Goal: Information Seeking & Learning: Find specific fact

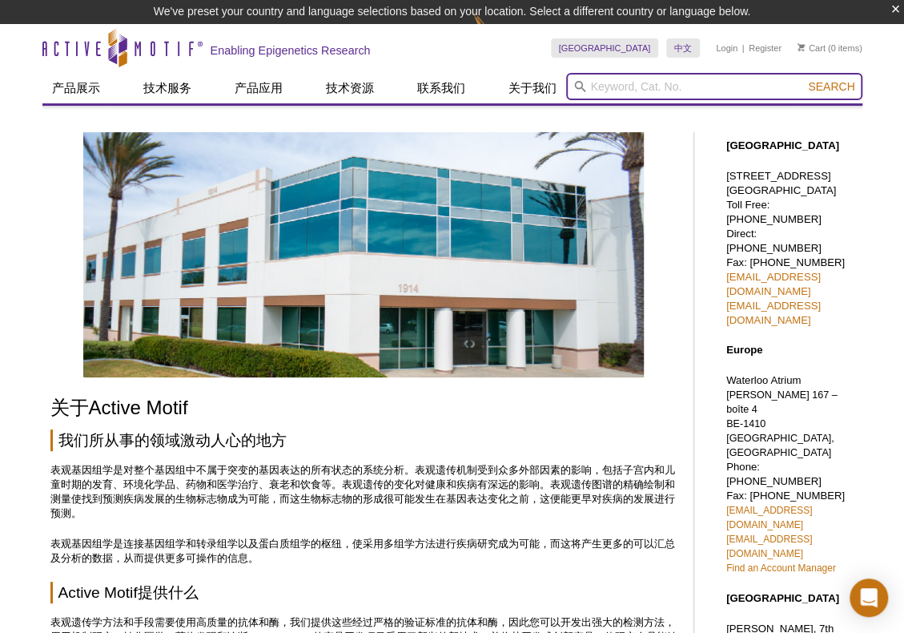
click at [689, 81] on input "search" at bounding box center [714, 86] width 296 height 27
click at [804, 79] on button "Search" at bounding box center [832, 86] width 56 height 14
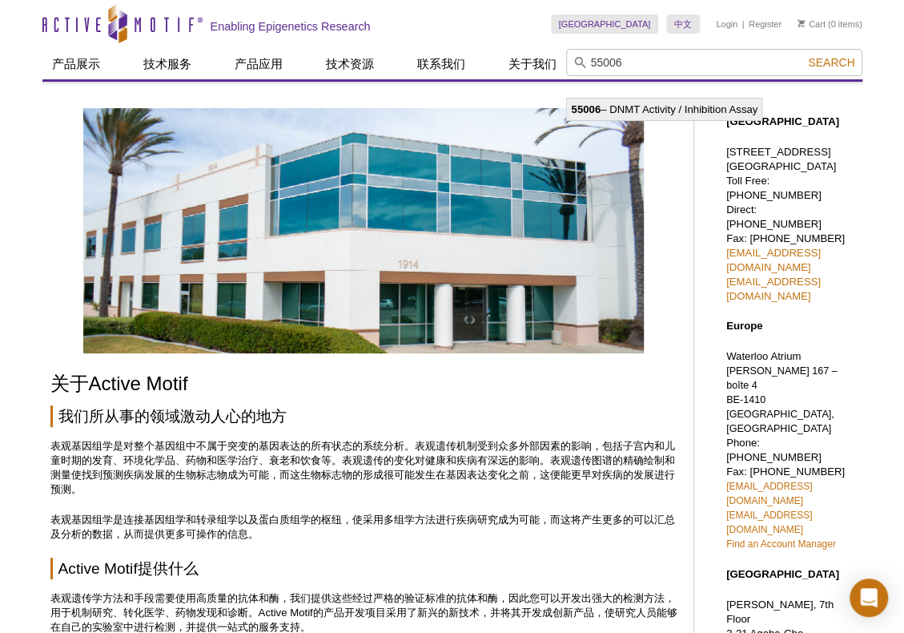
click at [734, 106] on li "55006 – DNMT Activity / Inhibition Assay" at bounding box center [664, 110] width 195 height 22
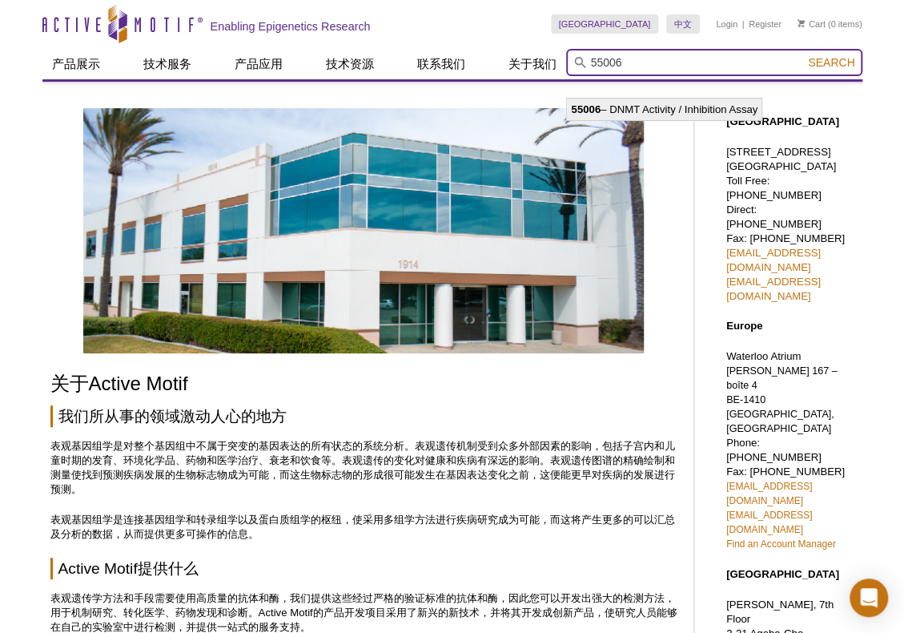
type input "55006 – DNMT Activity / Inhibition Assay"
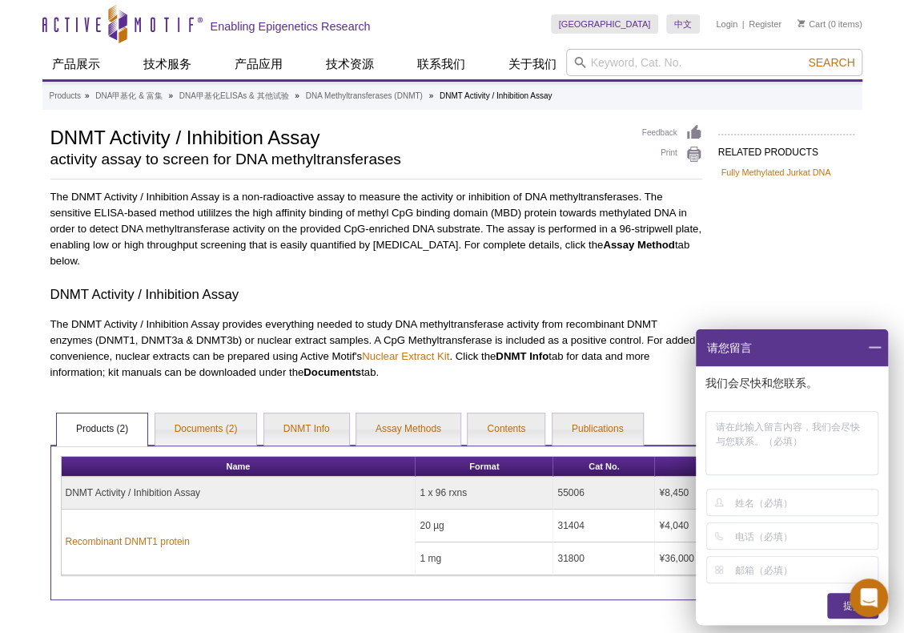
drag, startPoint x: 775, startPoint y: 228, endPoint x: 842, endPoint y: 281, distance: 85.0
click at [777, 228] on div "RELATED PRODUCTS Fully Methylated Jurkat DNA Related Products Fully Methylated …" at bounding box center [452, 362] width 820 height 476
click at [867, 344] on span at bounding box center [874, 347] width 27 height 37
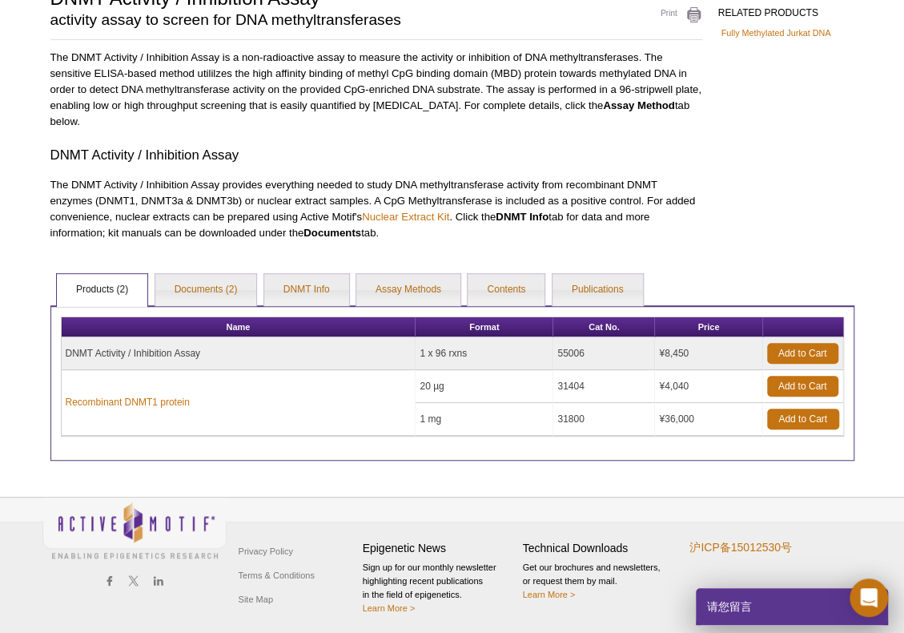
scroll to position [140, 0]
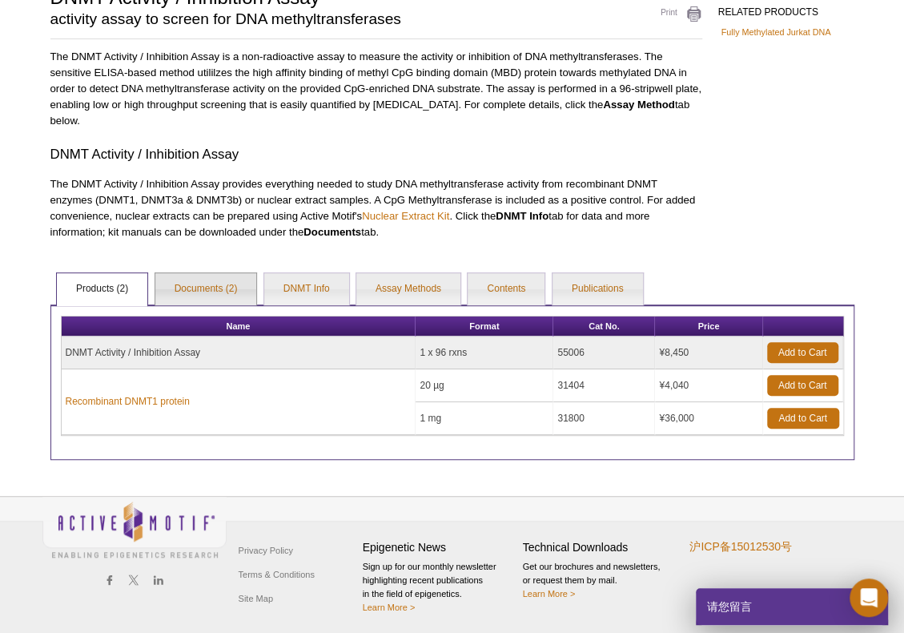
drag, startPoint x: 208, startPoint y: 284, endPoint x: 372, endPoint y: 296, distance: 163.9
click at [208, 284] on link "Documents (2)" at bounding box center [206, 289] width 102 height 32
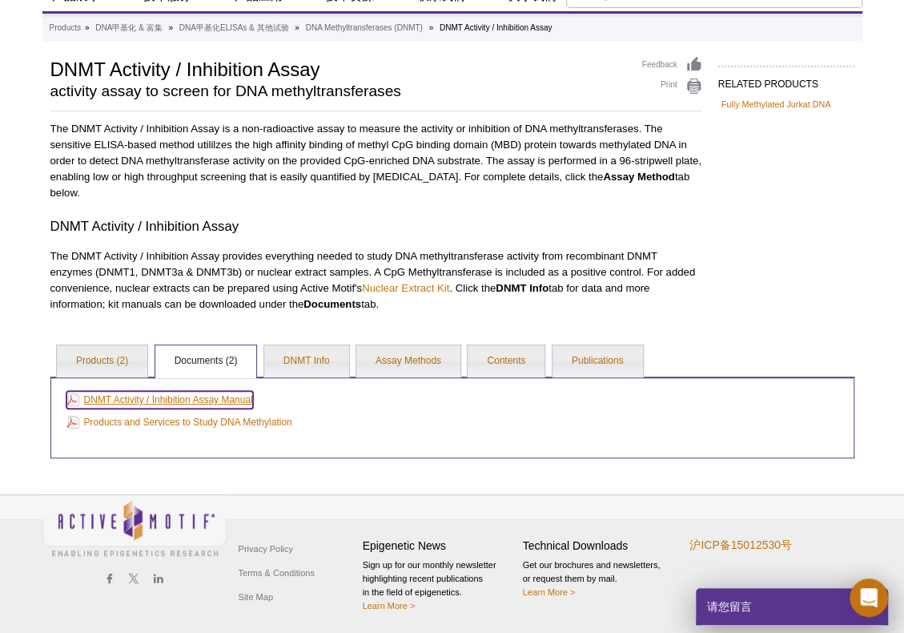
click at [202, 400] on link "DNMT Activity / Inhibition Assay Manual" at bounding box center [159, 400] width 187 height 18
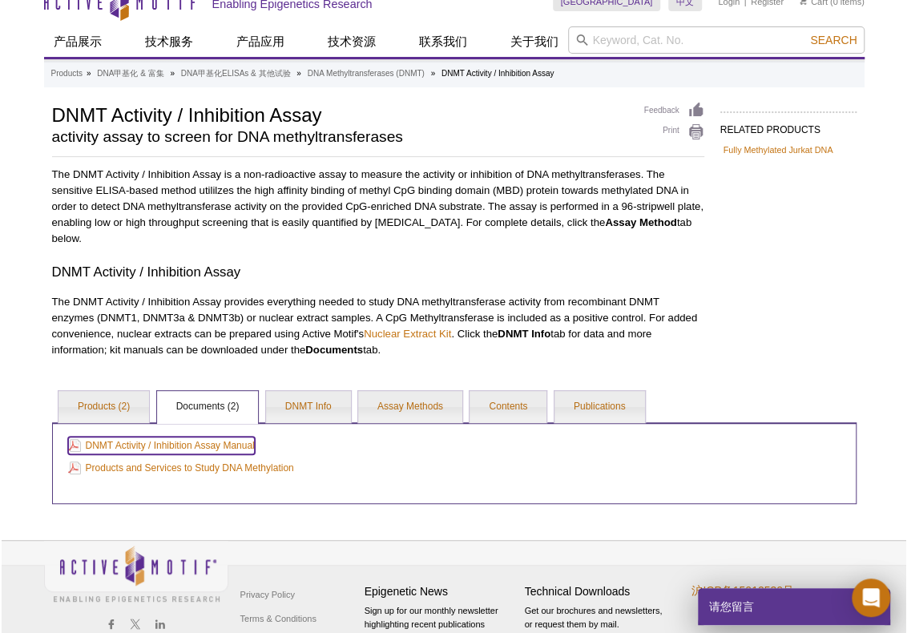
scroll to position [0, 0]
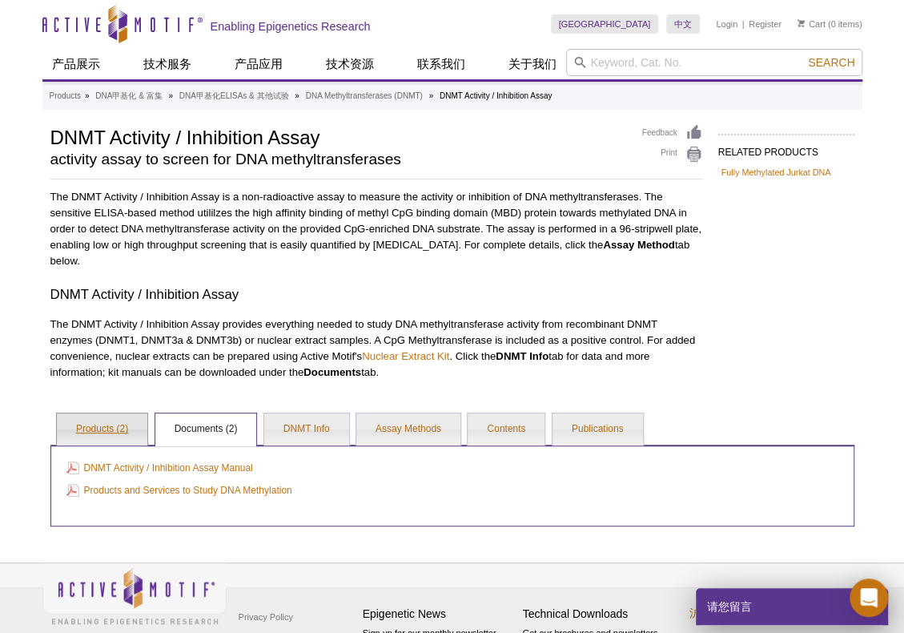
drag, startPoint x: 93, startPoint y: 432, endPoint x: 111, endPoint y: 421, distance: 20.5
click at [93, 432] on link "Products (2)" at bounding box center [102, 429] width 91 height 32
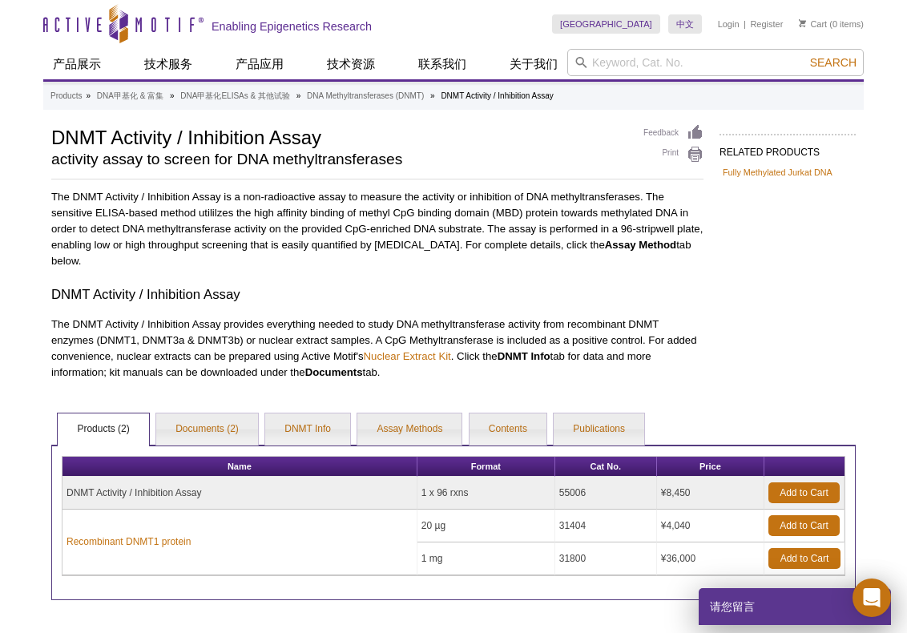
click at [737, 293] on div "RELATED PRODUCTS Fully Methylated Jurkat DNA Related Products Fully Methylated …" at bounding box center [453, 362] width 820 height 476
click at [434, 356] on link "Nuclear Extract Kit" at bounding box center [407, 356] width 87 height 12
